Goal: Transaction & Acquisition: Purchase product/service

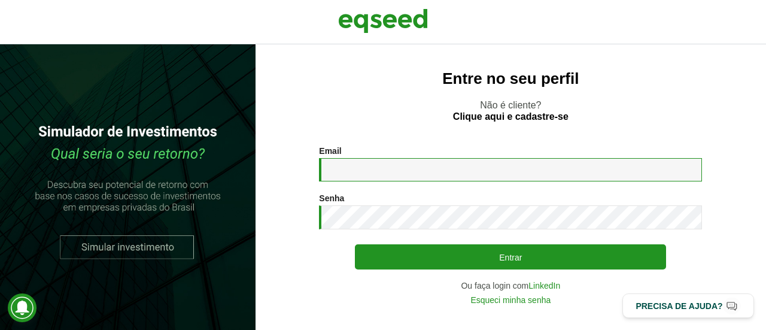
click at [363, 174] on input "Email *" at bounding box center [510, 169] width 383 height 23
type input "**********"
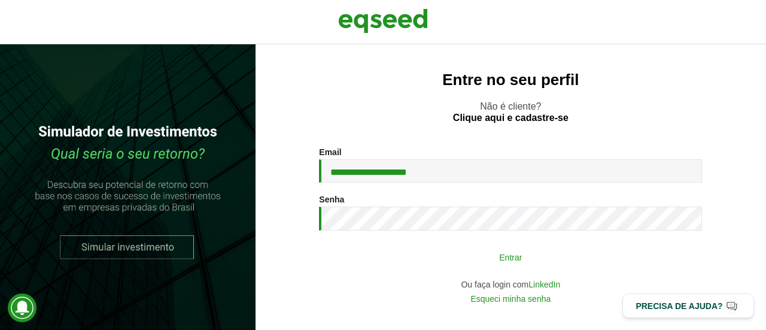
click at [489, 255] on button "Entrar" at bounding box center [510, 256] width 311 height 23
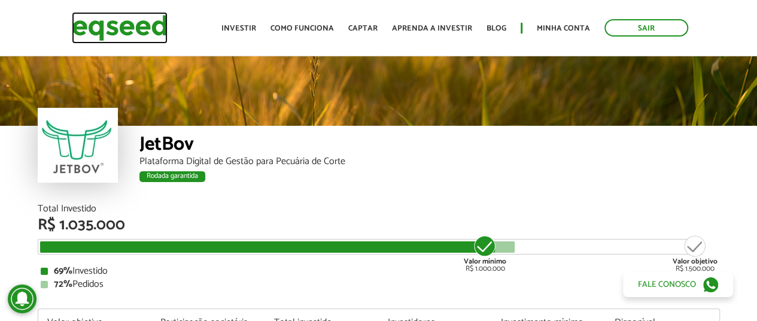
click at [150, 33] on img at bounding box center [120, 28] width 96 height 32
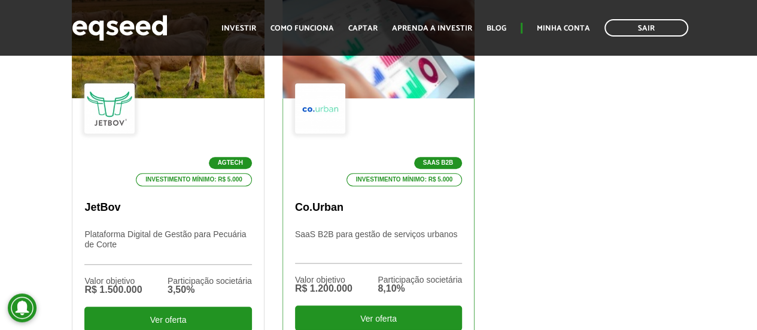
scroll to position [539, 0]
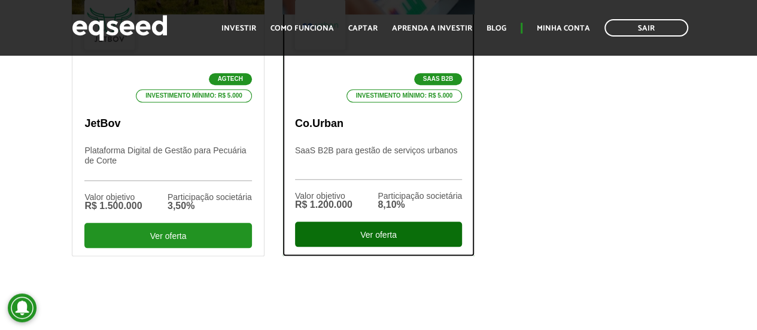
click at [383, 236] on div "Ver oferta" at bounding box center [378, 234] width 167 height 25
